Goal: Find specific page/section: Find specific page/section

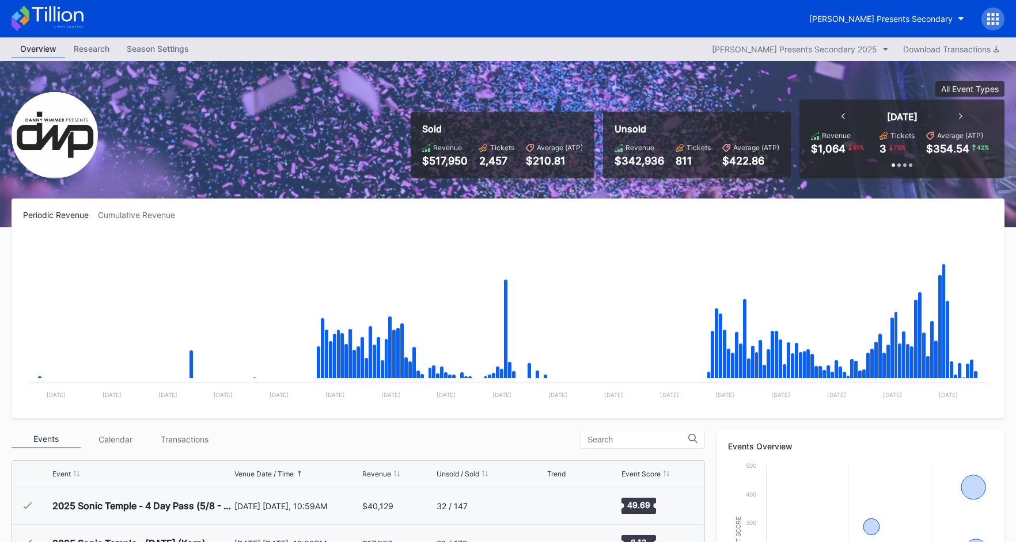
scroll to position [371, 0]
click at [75, 23] on icon at bounding box center [48, 18] width 72 height 25
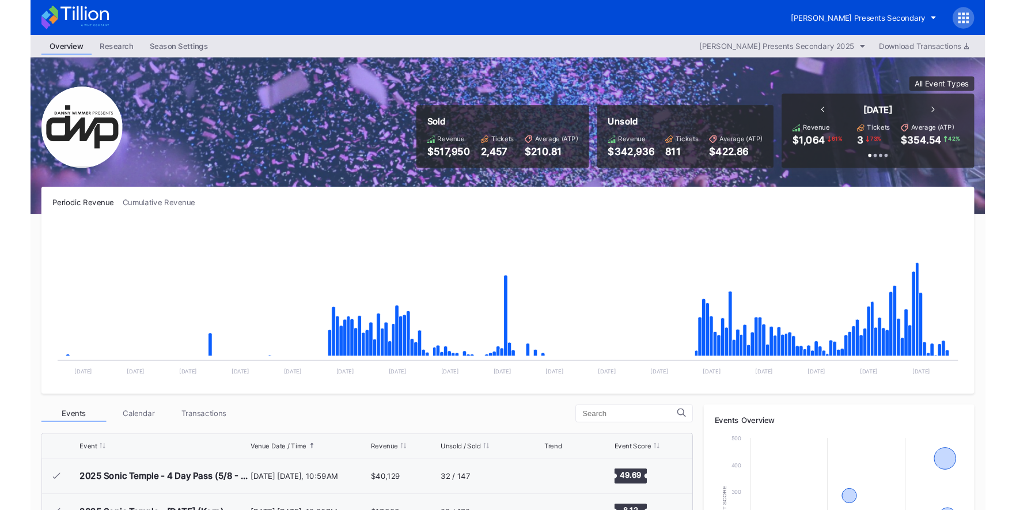
scroll to position [371, 0]
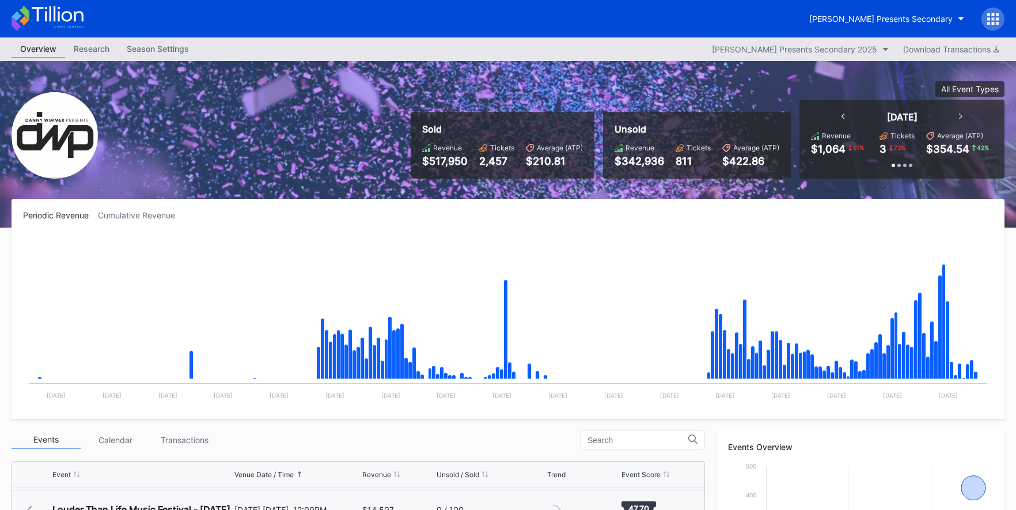
click at [62, 17] on icon at bounding box center [57, 14] width 51 height 16
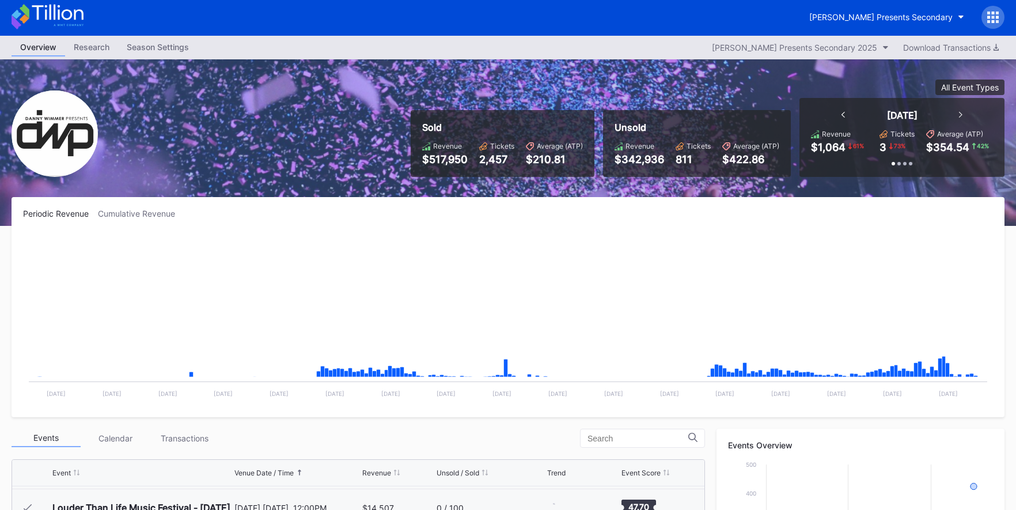
scroll to position [1, 0]
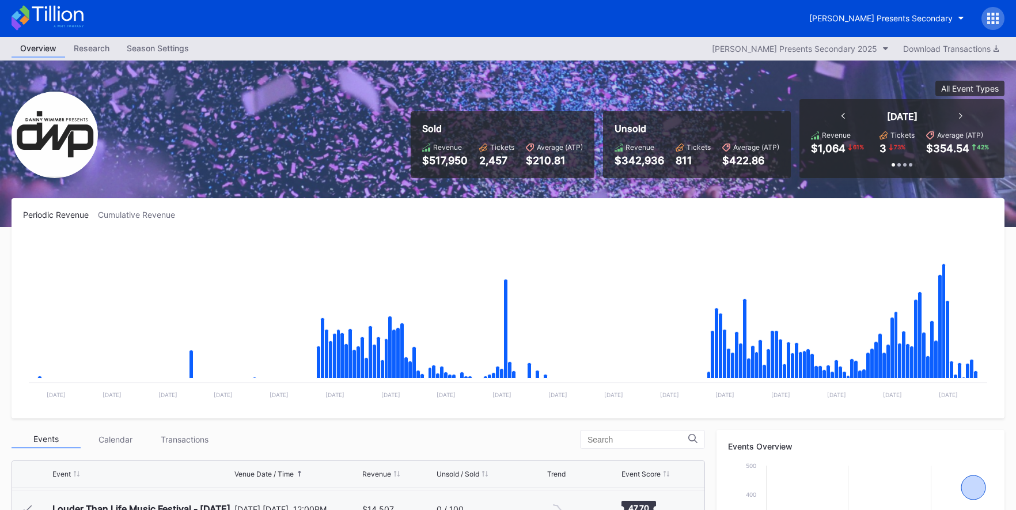
click at [57, 19] on icon at bounding box center [48, 17] width 72 height 25
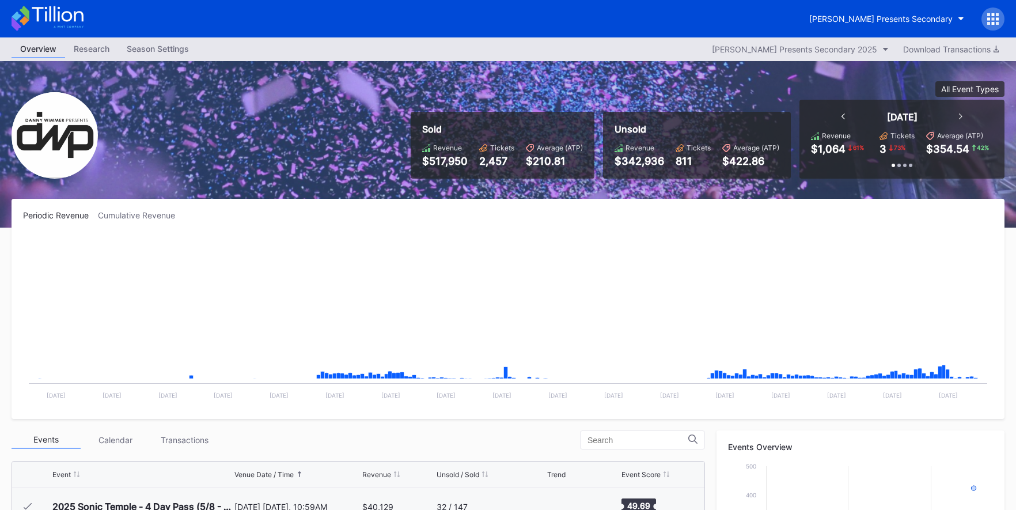
scroll to position [371, 0]
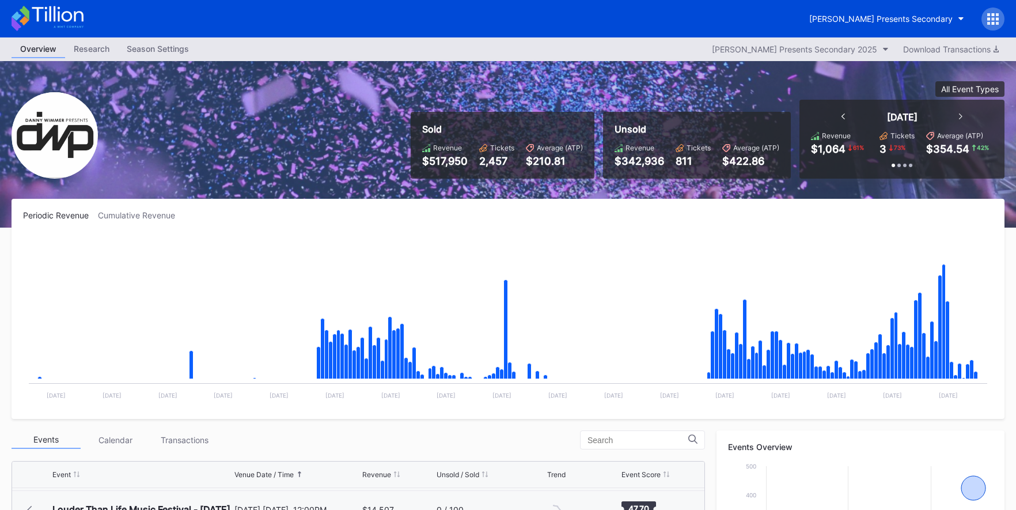
click at [62, 20] on icon at bounding box center [48, 18] width 72 height 25
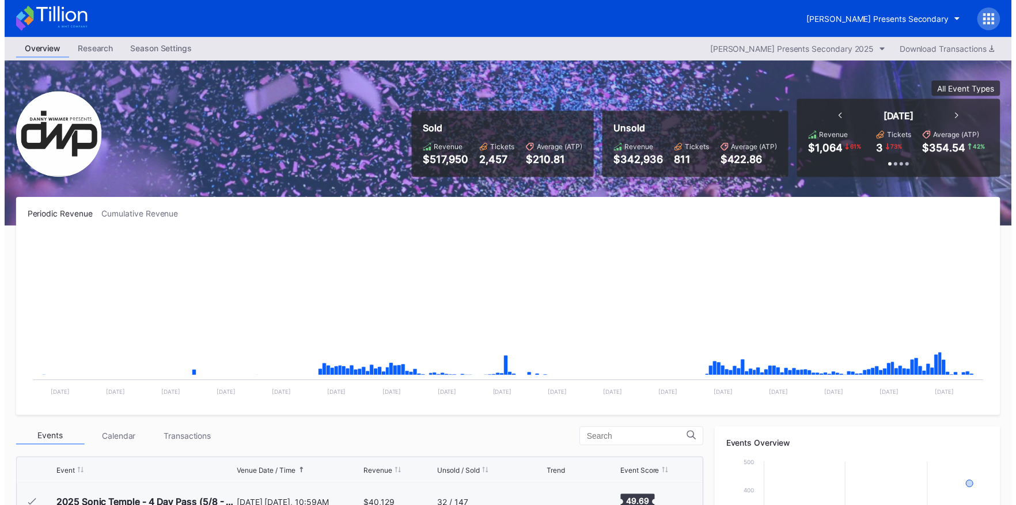
scroll to position [371, 0]
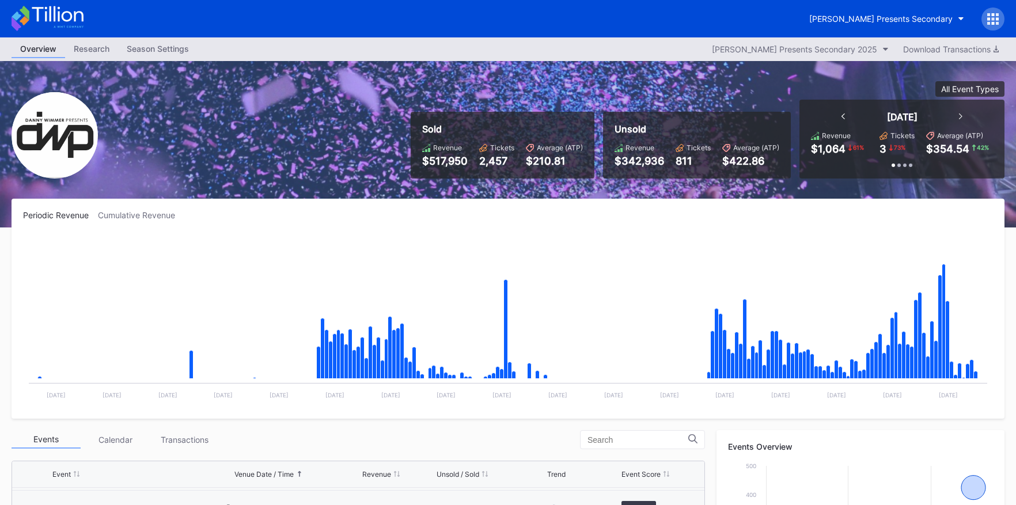
click at [82, 15] on icon at bounding box center [57, 14] width 51 height 16
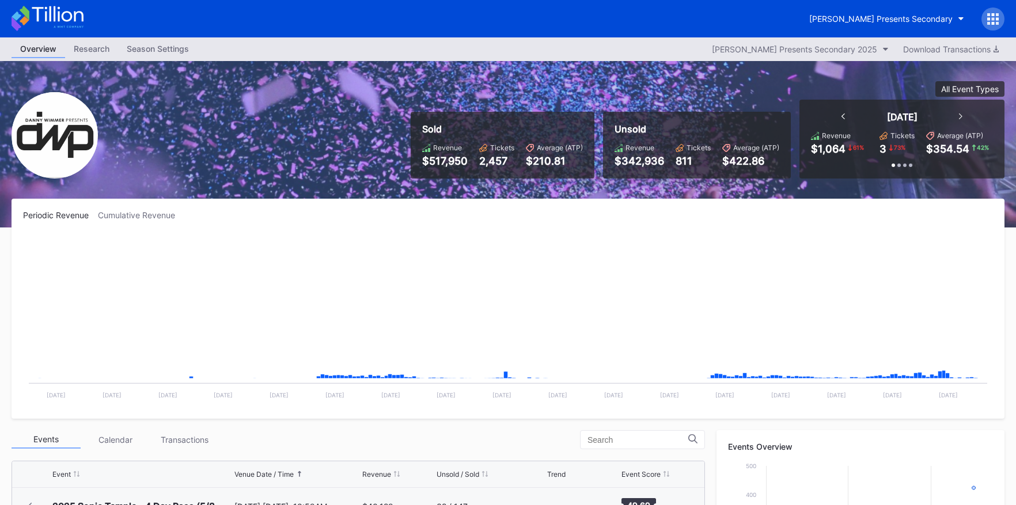
scroll to position [371, 0]
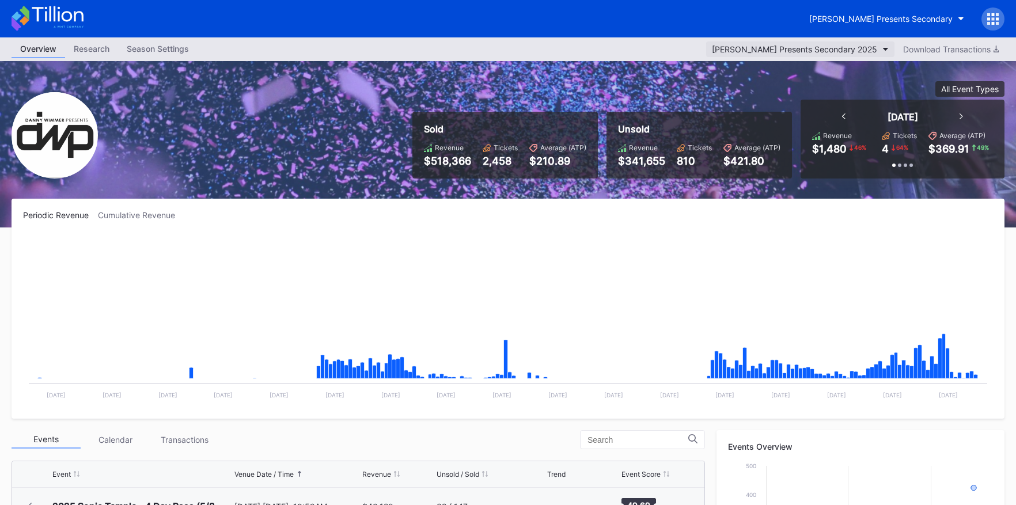
scroll to position [371, 0]
